Goal: Communication & Community: Answer question/provide support

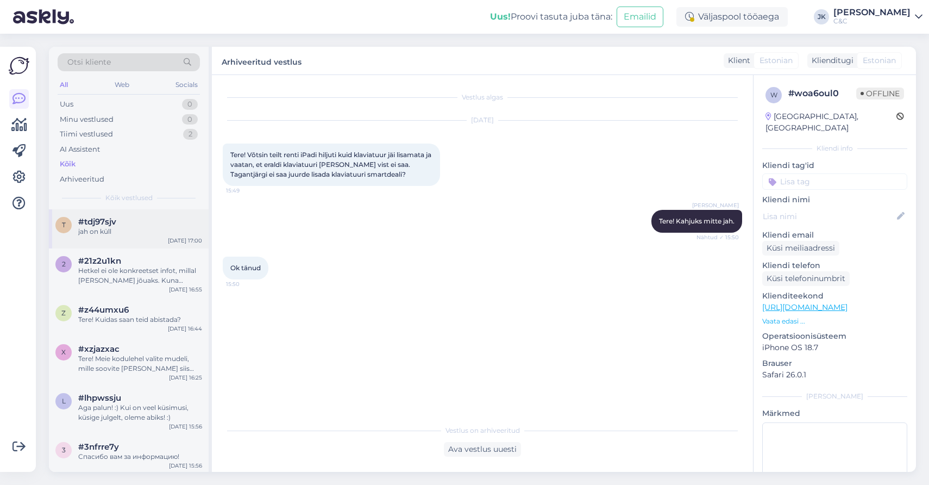
click at [165, 235] on div "t #tdj97sjv jah on [PERSON_NAME] [DATE] 17:00" at bounding box center [129, 228] width 160 height 39
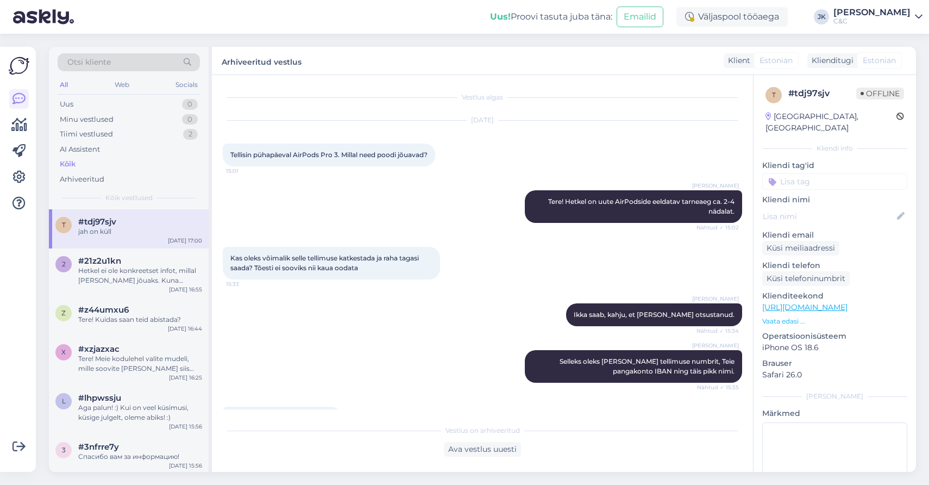
scroll to position [464, 0]
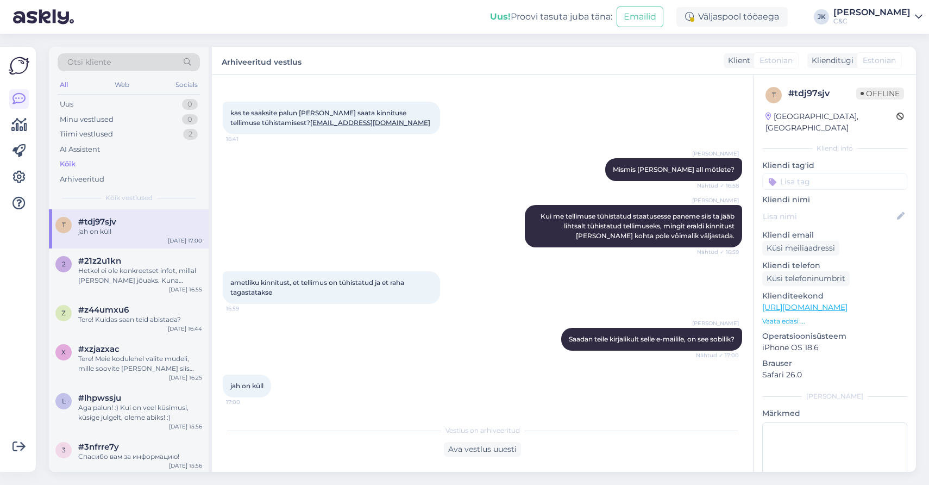
click at [324, 205] on div "[PERSON_NAME] me tellimuse tühistatud staatusesse paneme siis ta jääb lihtsalt …" at bounding box center [482, 226] width 519 height 66
click at [125, 131] on div "Tiimi vestlused 2" at bounding box center [129, 134] width 142 height 15
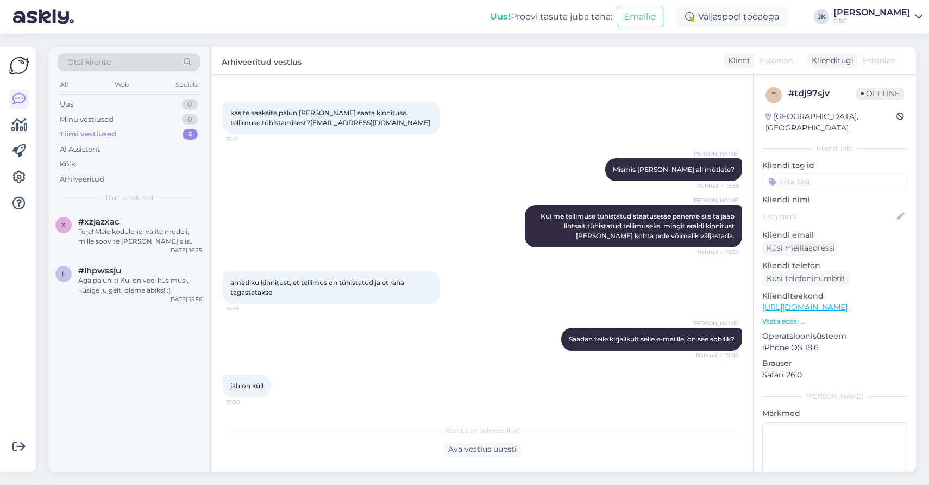
click at [175, 347] on div "x #xzjazxac Tere! Meie kodulehel valite mudeli, mille soovite [PERSON_NAME] sii…" at bounding box center [129, 340] width 160 height 262
click at [188, 291] on div "Aga palun! :) Kui on veel küsimusi, küsige julgelt, oleme abiks! :)" at bounding box center [140, 285] width 124 height 20
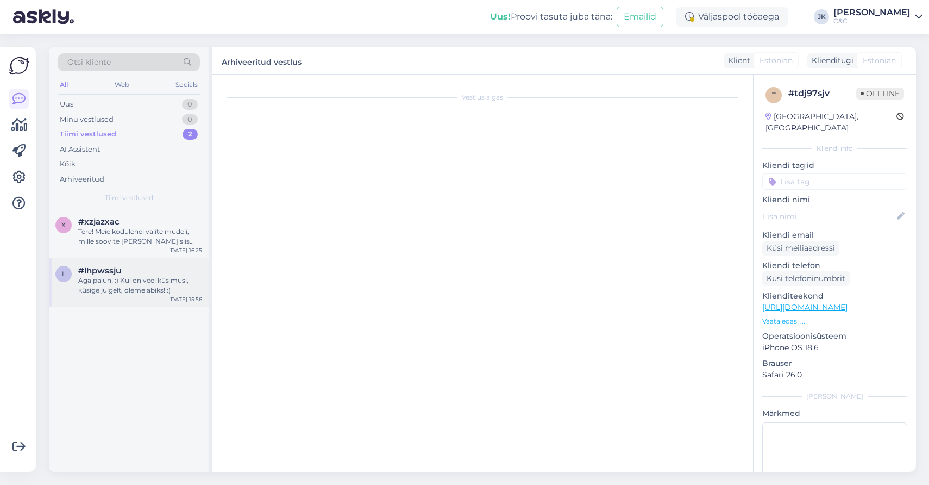
scroll to position [268, 0]
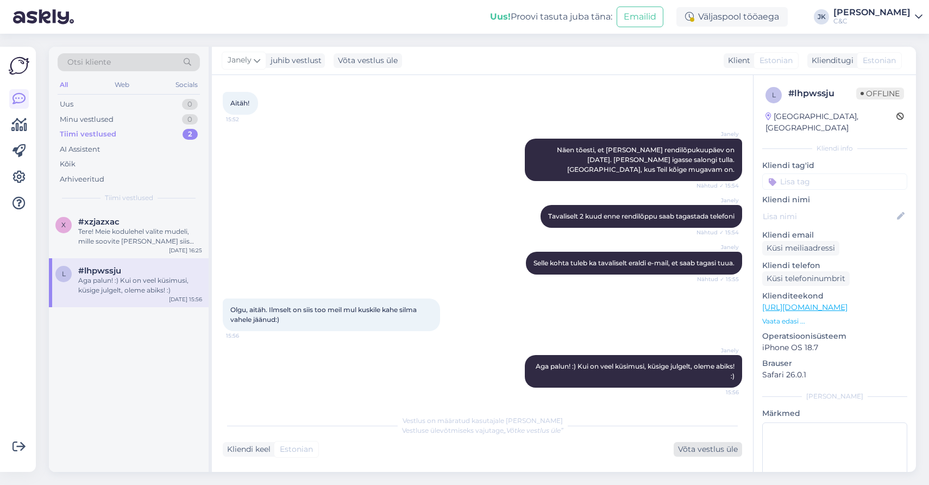
click at [693, 442] on div "Võta vestlus üle" at bounding box center [708, 449] width 68 height 15
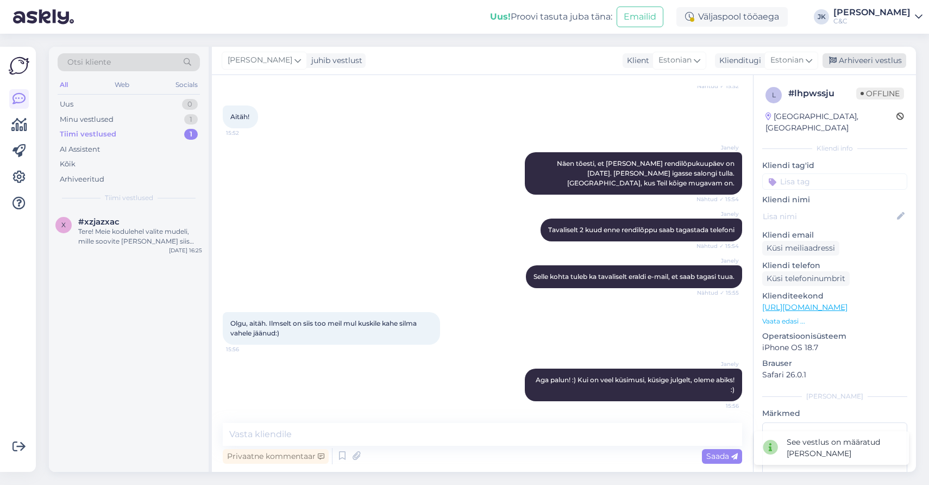
click at [849, 55] on div "Arhiveeri vestlus" at bounding box center [865, 60] width 84 height 15
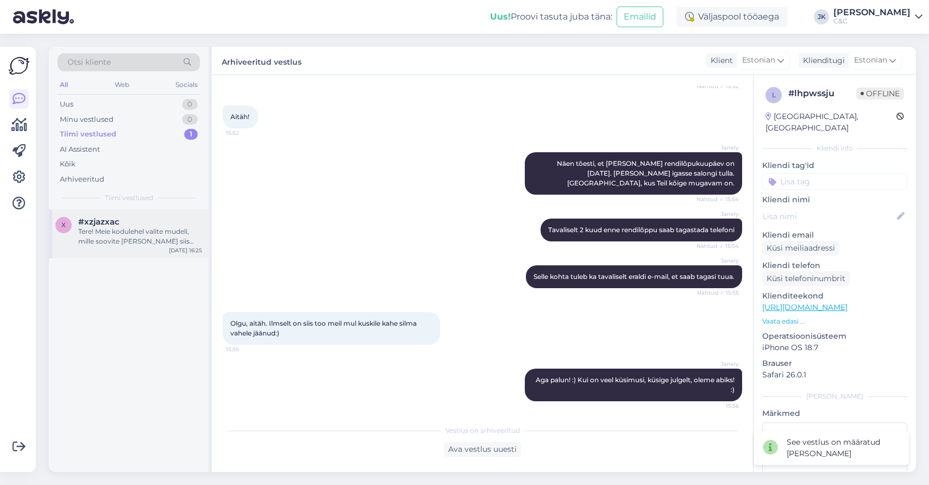
click at [150, 234] on div "Tere! Meie kodulehel valite mudeli, mille soovite [PERSON_NAME] siis valima Inb…" at bounding box center [140, 237] width 124 height 20
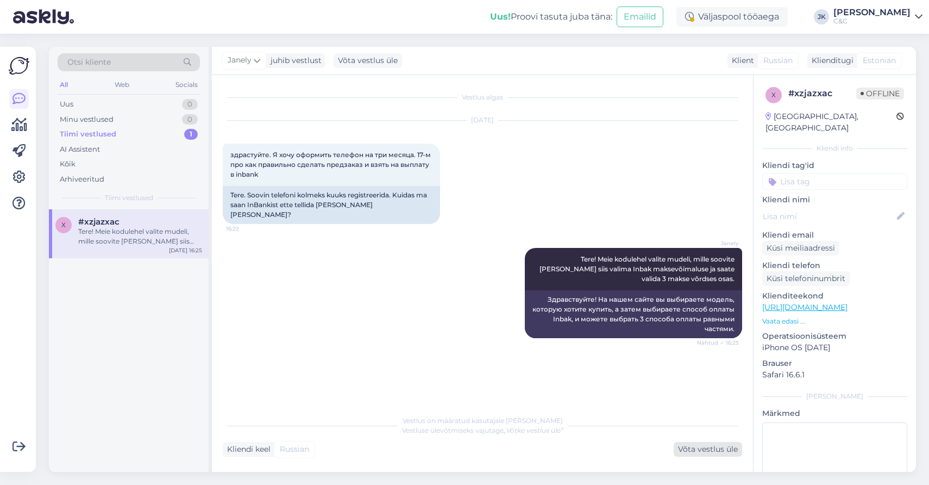
click at [720, 453] on div "Võta vestlus üle" at bounding box center [708, 449] width 68 height 15
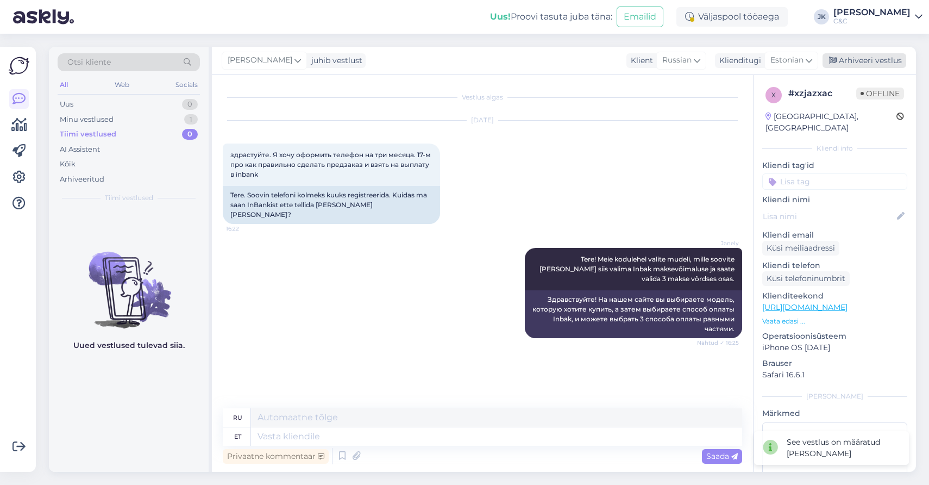
click at [849, 56] on div "Arhiveeri vestlus" at bounding box center [865, 60] width 84 height 15
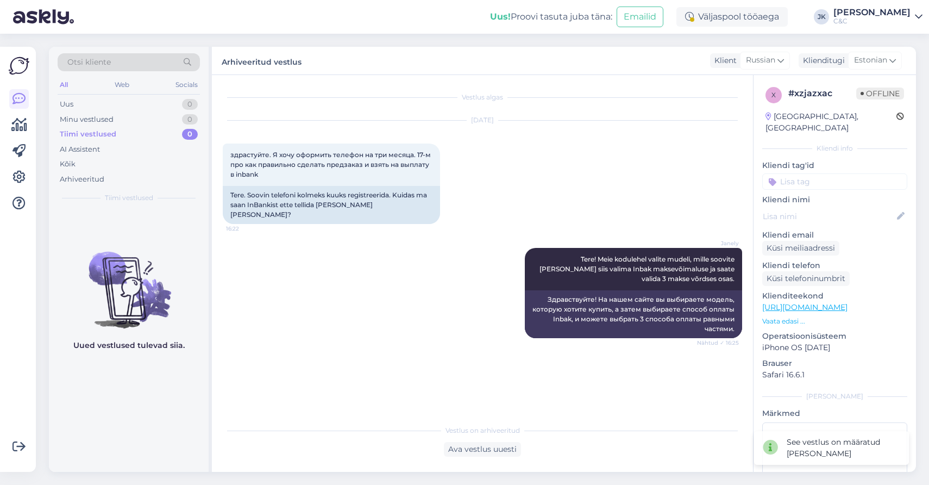
click at [417, 56] on div "Arhiveeritud vestlus Klient Russian Klienditugi [DEMOGRAPHIC_DATA]" at bounding box center [564, 61] width 704 height 28
click at [474, 33] on div "Uus! Proovi tasuta [PERSON_NAME]: Emailid Väljaspool tööaega [PERSON_NAME] C&C" at bounding box center [464, 17] width 929 height 34
click at [93, 157] on div "Kõik" at bounding box center [129, 163] width 142 height 15
